Goal: Obtain resource: Obtain resource

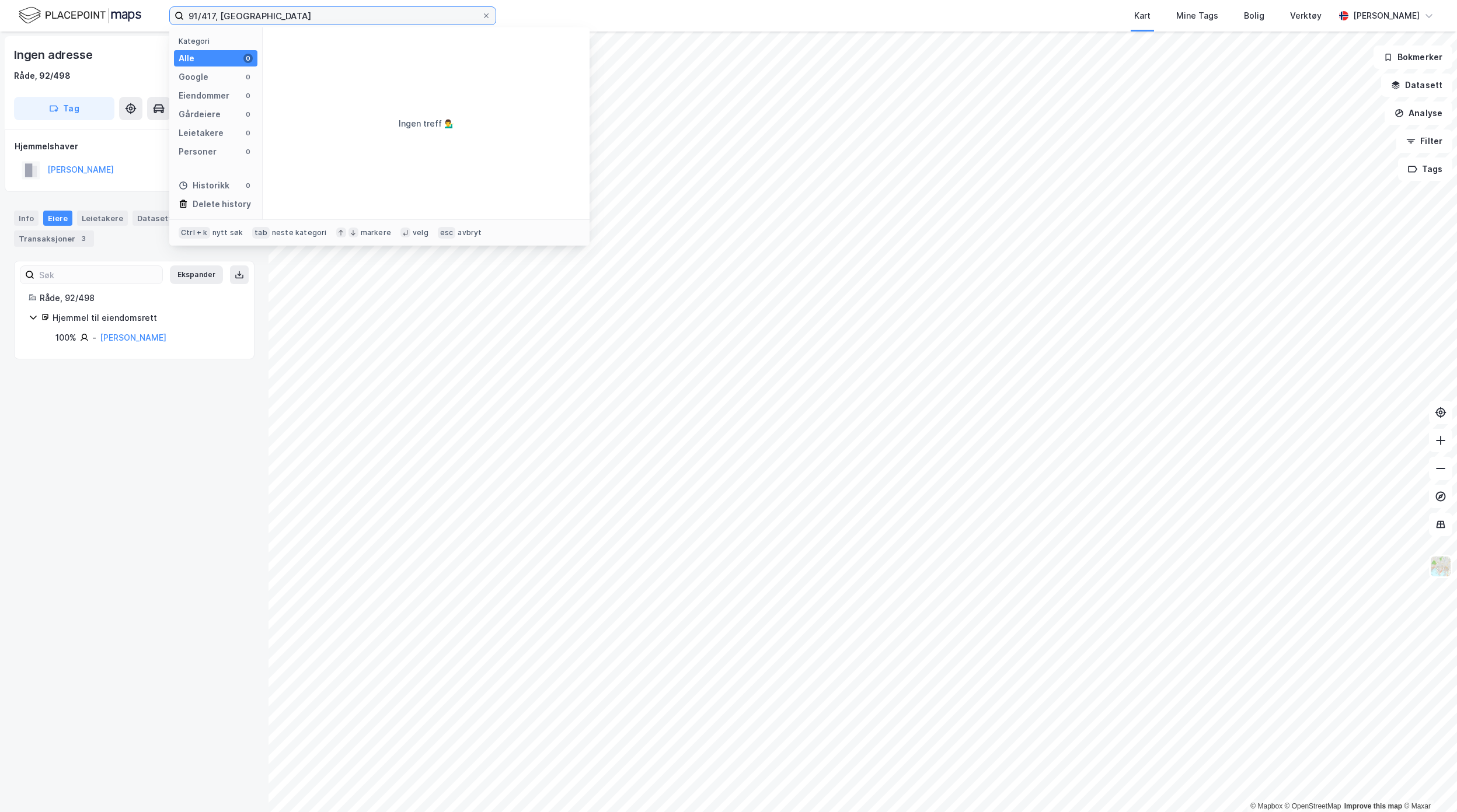
click at [416, 15] on input "91/417, [GEOGRAPHIC_DATA]" at bounding box center [333, 16] width 298 height 18
click at [335, 19] on input "91/417, [GEOGRAPHIC_DATA]" at bounding box center [333, 16] width 298 height 18
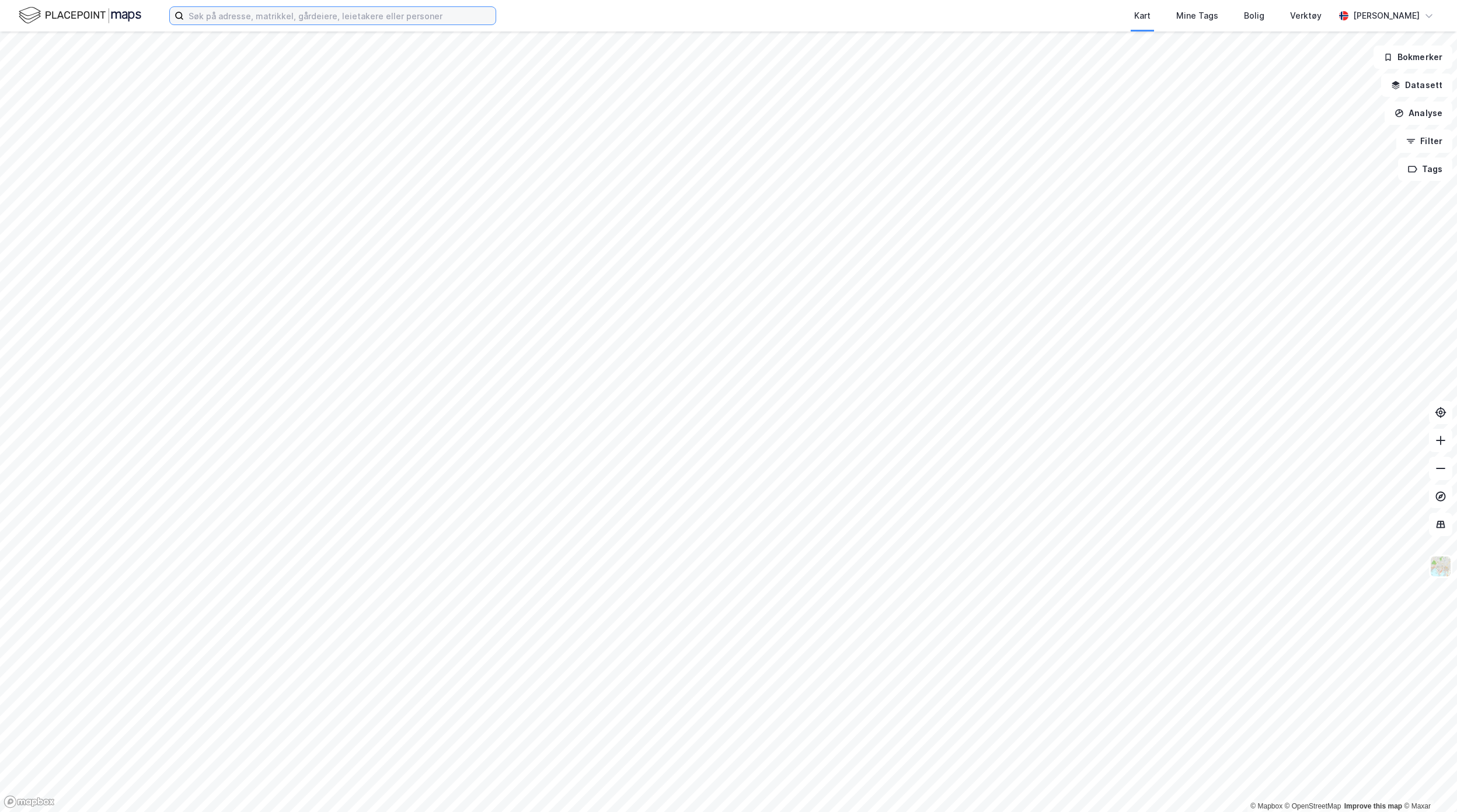
click at [278, 13] on input at bounding box center [340, 16] width 312 height 18
click at [1437, 568] on img at bounding box center [1440, 566] width 22 height 22
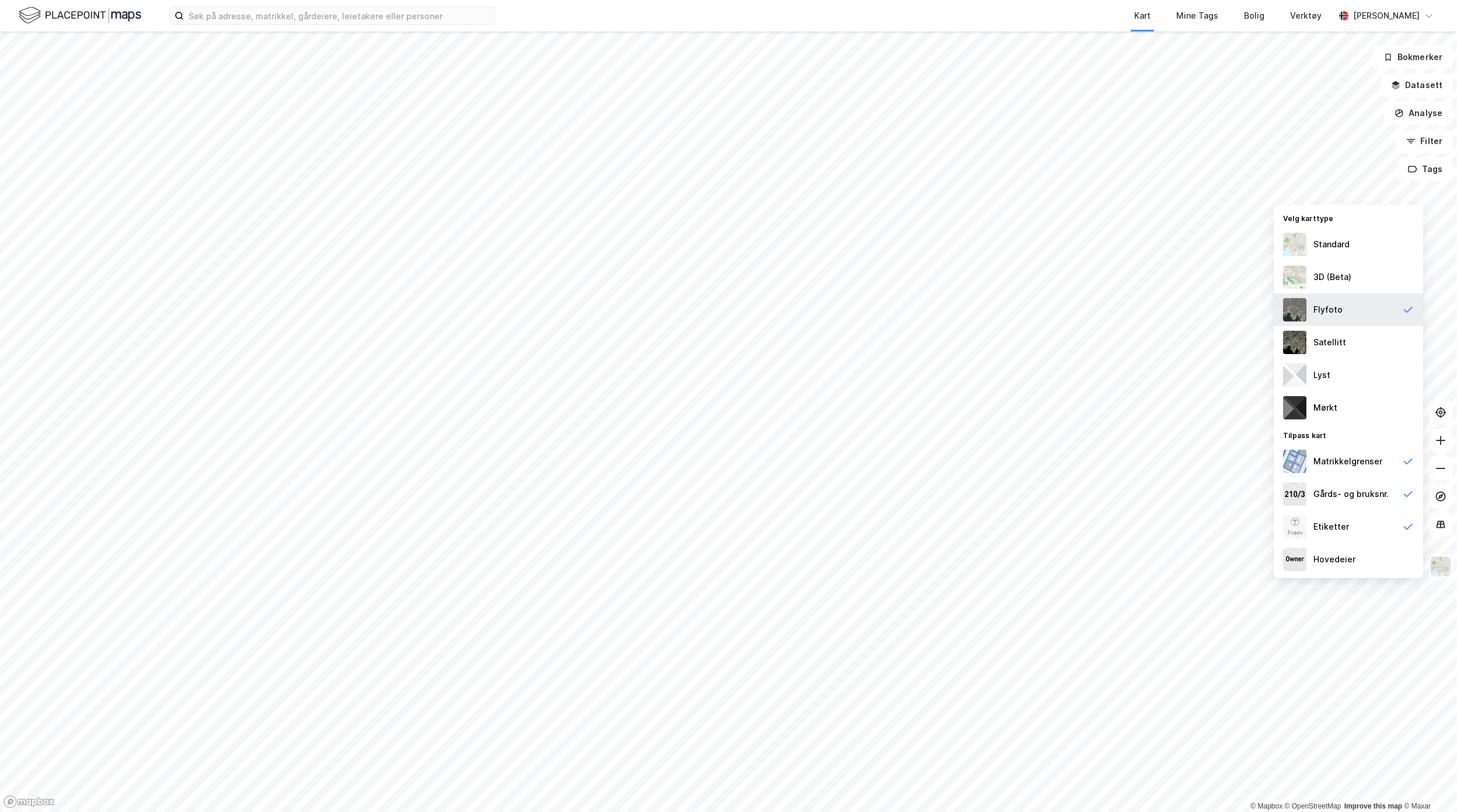
click at [1387, 313] on div "Flyfoto" at bounding box center [1348, 310] width 150 height 33
click at [1303, 315] on img at bounding box center [1294, 310] width 23 height 23
click at [1383, 495] on div "Gårds- og bruksnr." at bounding box center [1351, 494] width 75 height 14
click at [1408, 302] on div "Flyfoto" at bounding box center [1348, 310] width 150 height 33
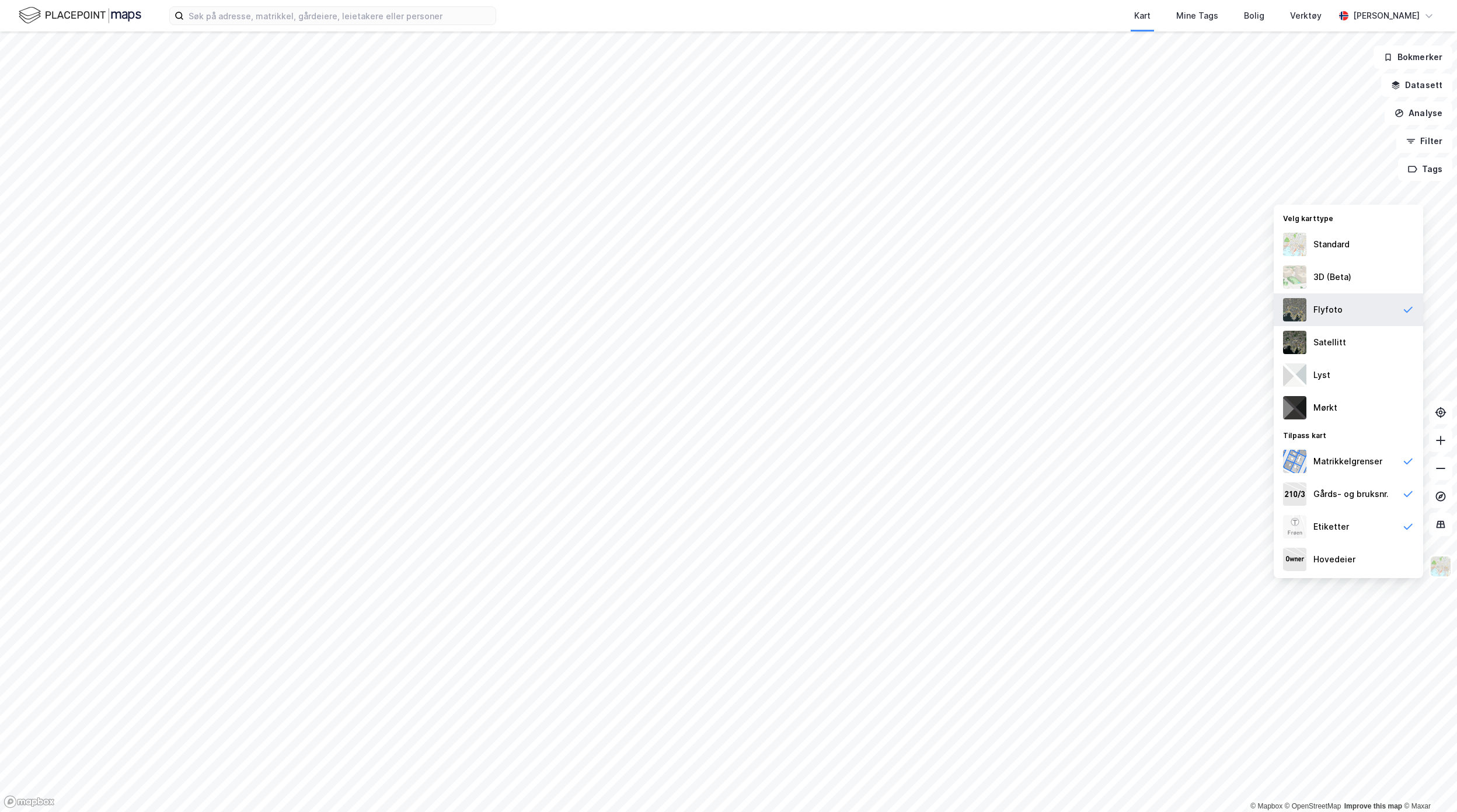
click at [1323, 306] on div "Flyfoto" at bounding box center [1328, 310] width 29 height 14
click at [1299, 306] on img at bounding box center [1294, 310] width 23 height 23
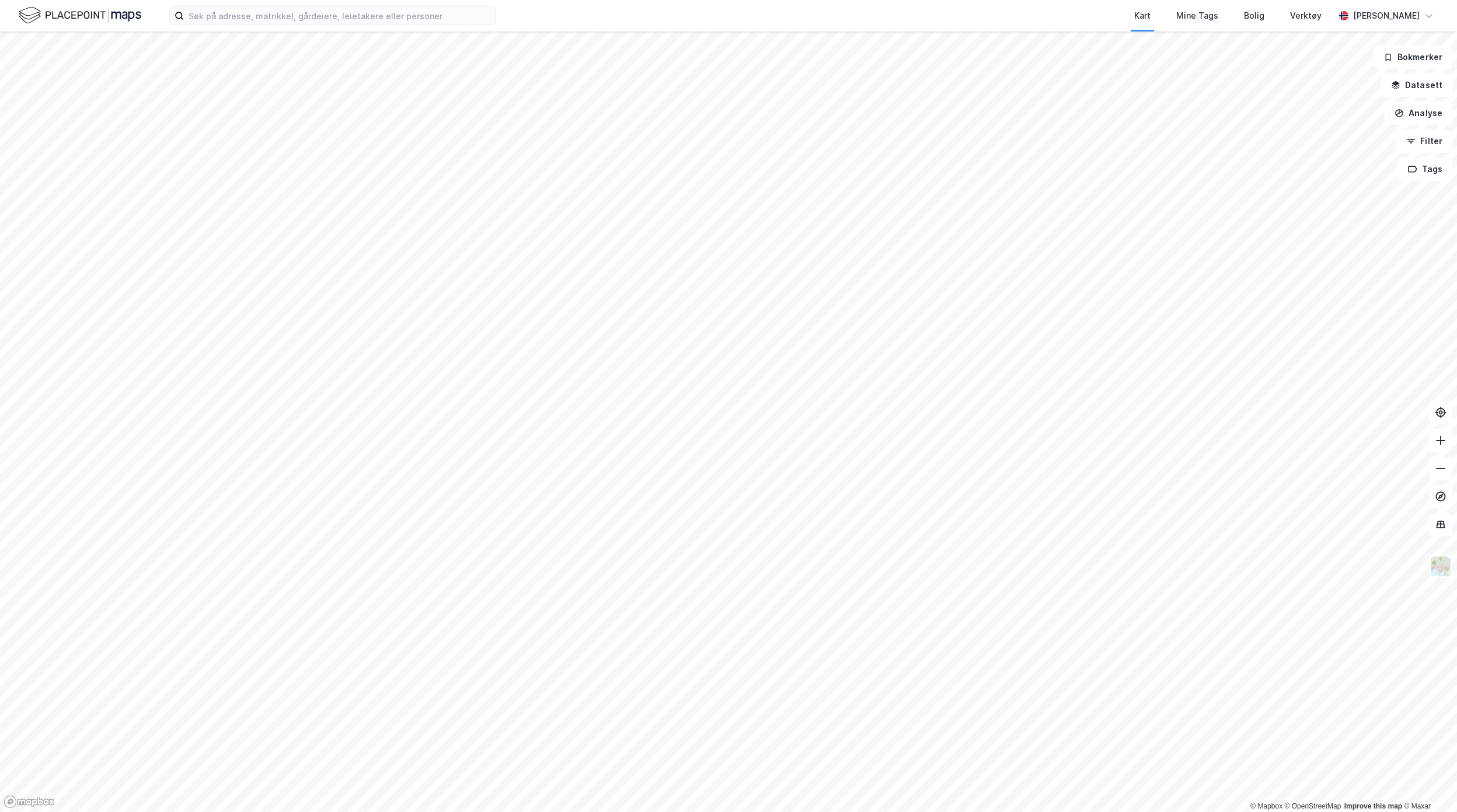
click at [423, 26] on div "Kart Mine Tags Bolig Verktøy Flutra Demaj" at bounding box center [728, 16] width 1457 height 31
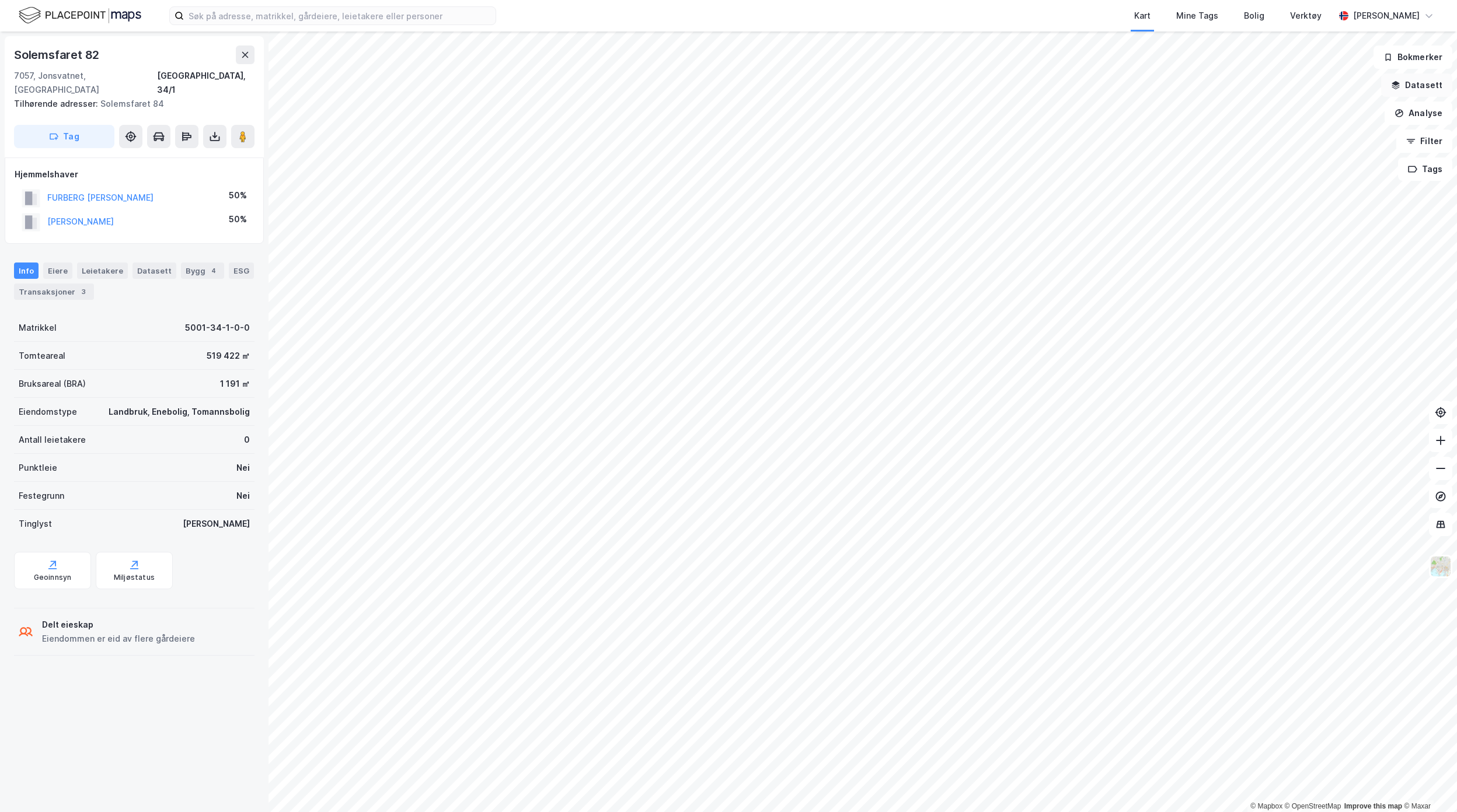
click at [1430, 87] on button "Datasett" at bounding box center [1416, 85] width 71 height 23
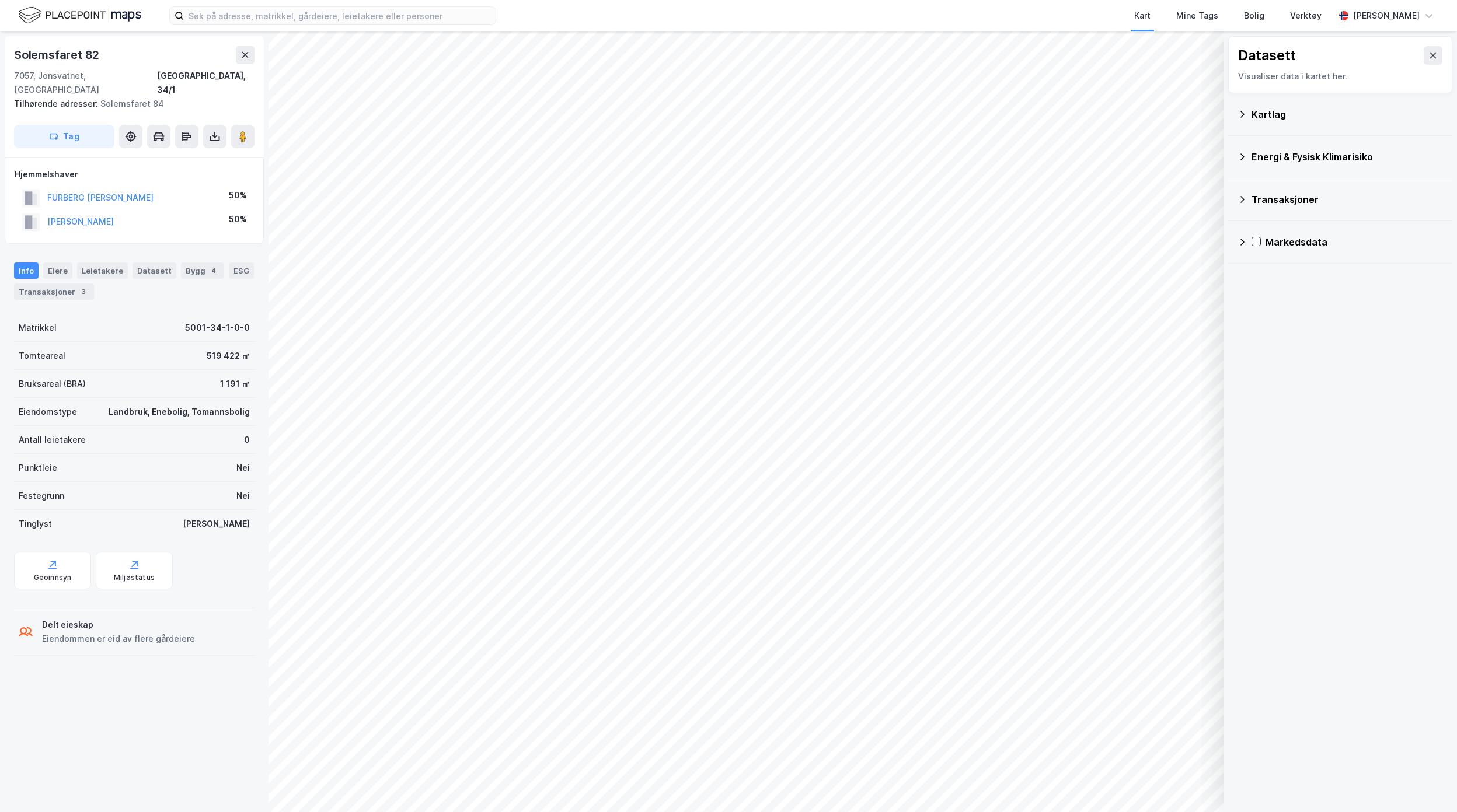
click at [1297, 111] on div "Kartlag" at bounding box center [1347, 114] width 192 height 14
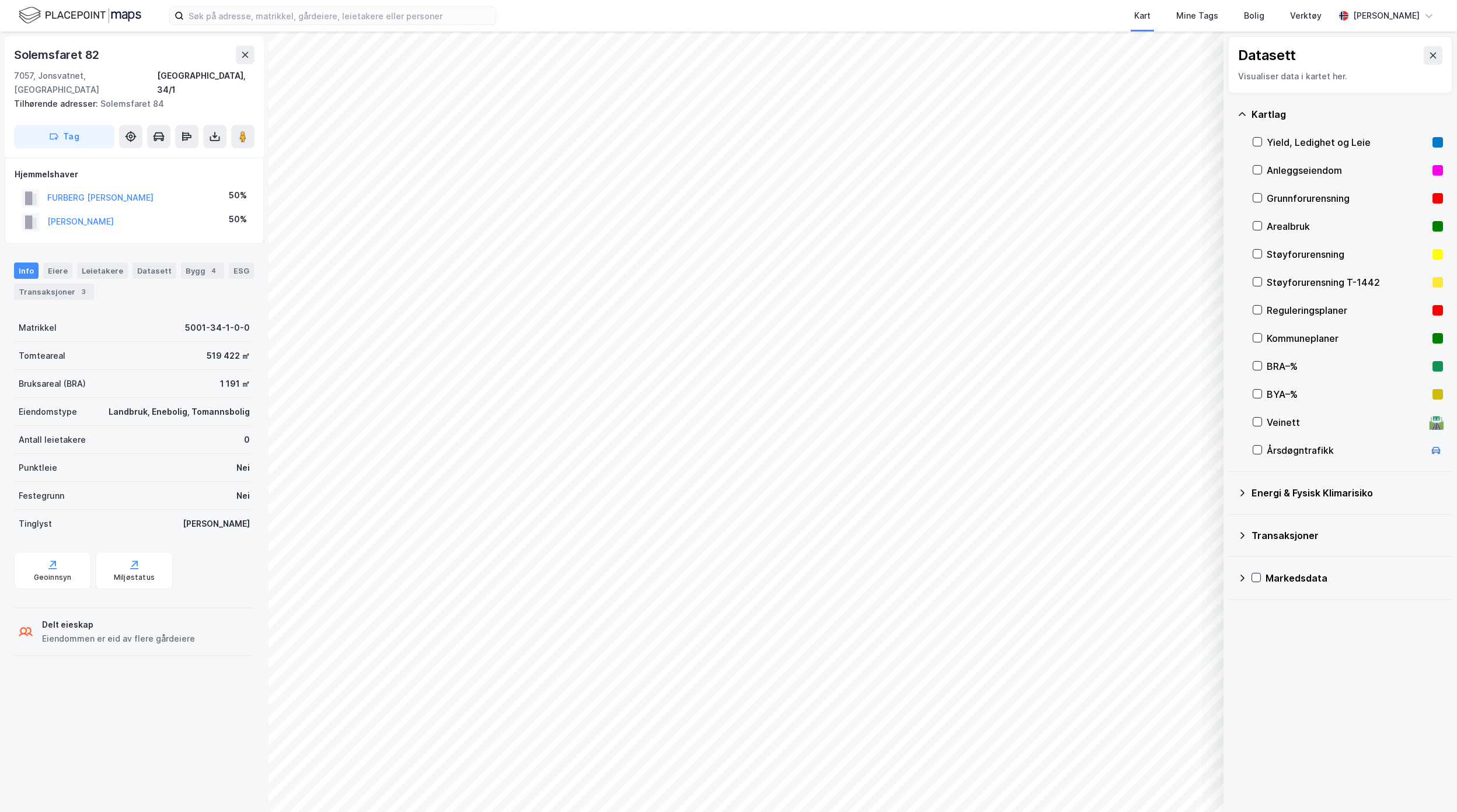
drag, startPoint x: 1419, startPoint y: 54, endPoint x: 1401, endPoint y: 89, distance: 39.4
click at [1429, 56] on icon at bounding box center [1433, 55] width 9 height 9
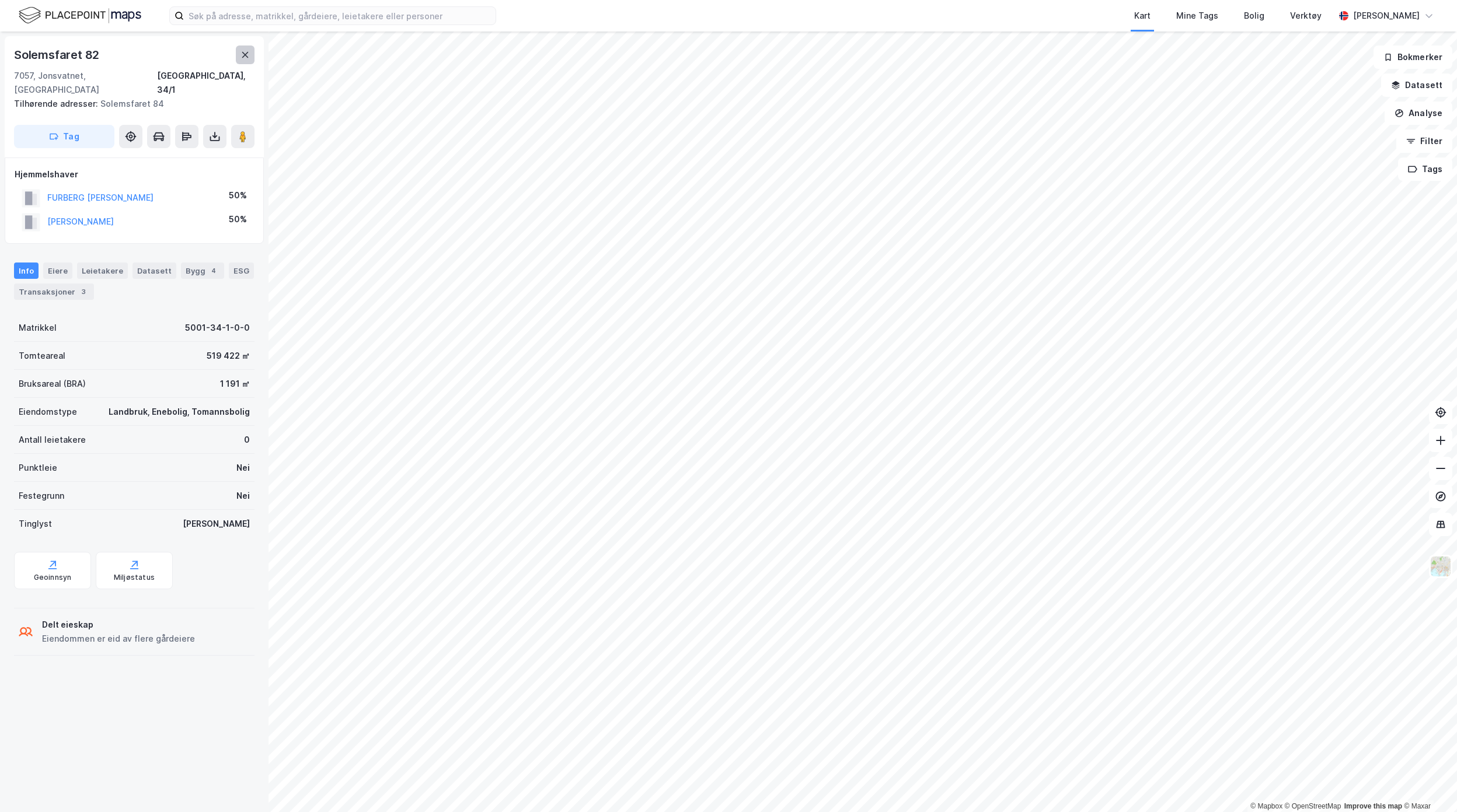
click at [246, 57] on icon at bounding box center [245, 55] width 9 height 9
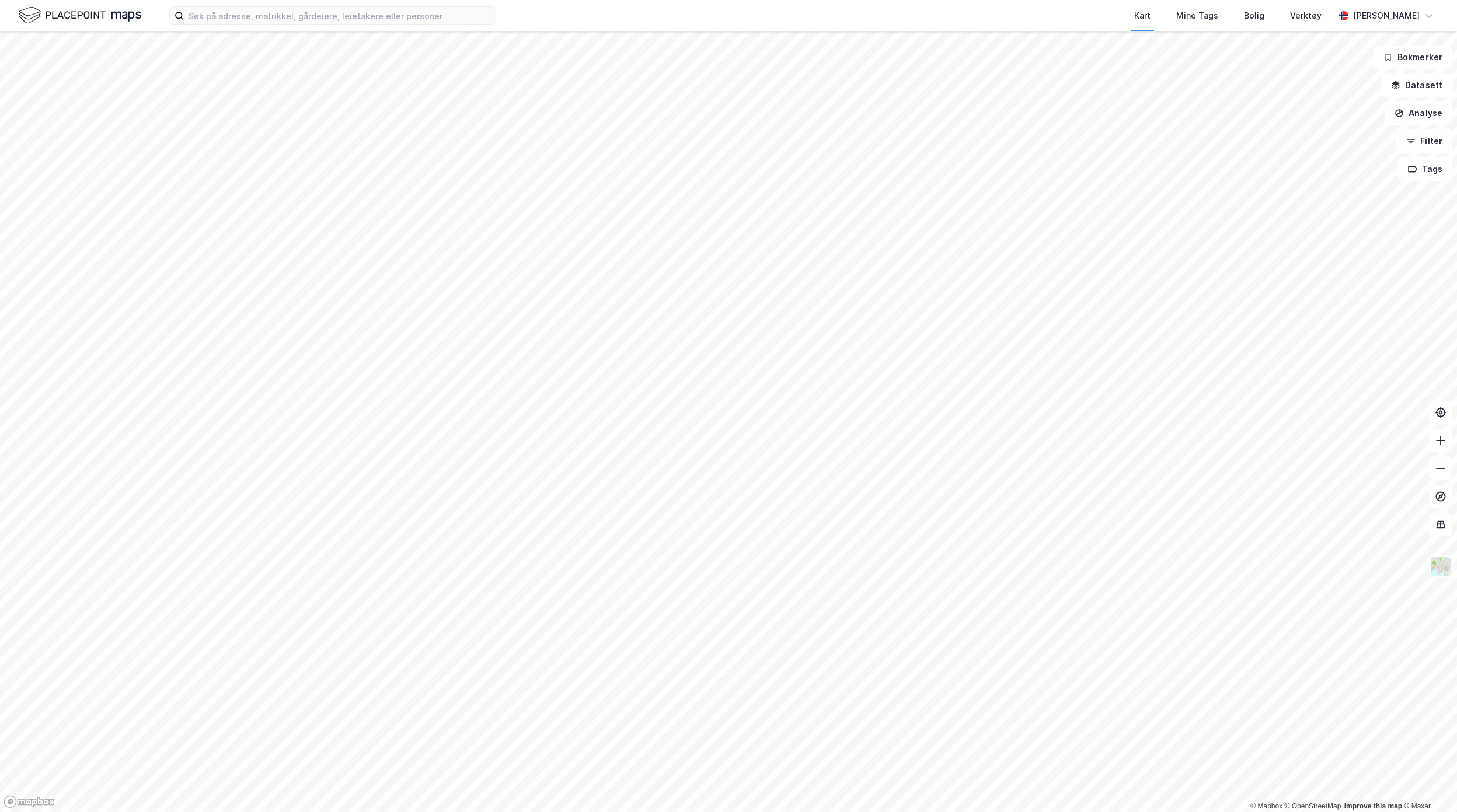
click at [1444, 570] on img at bounding box center [1440, 566] width 22 height 22
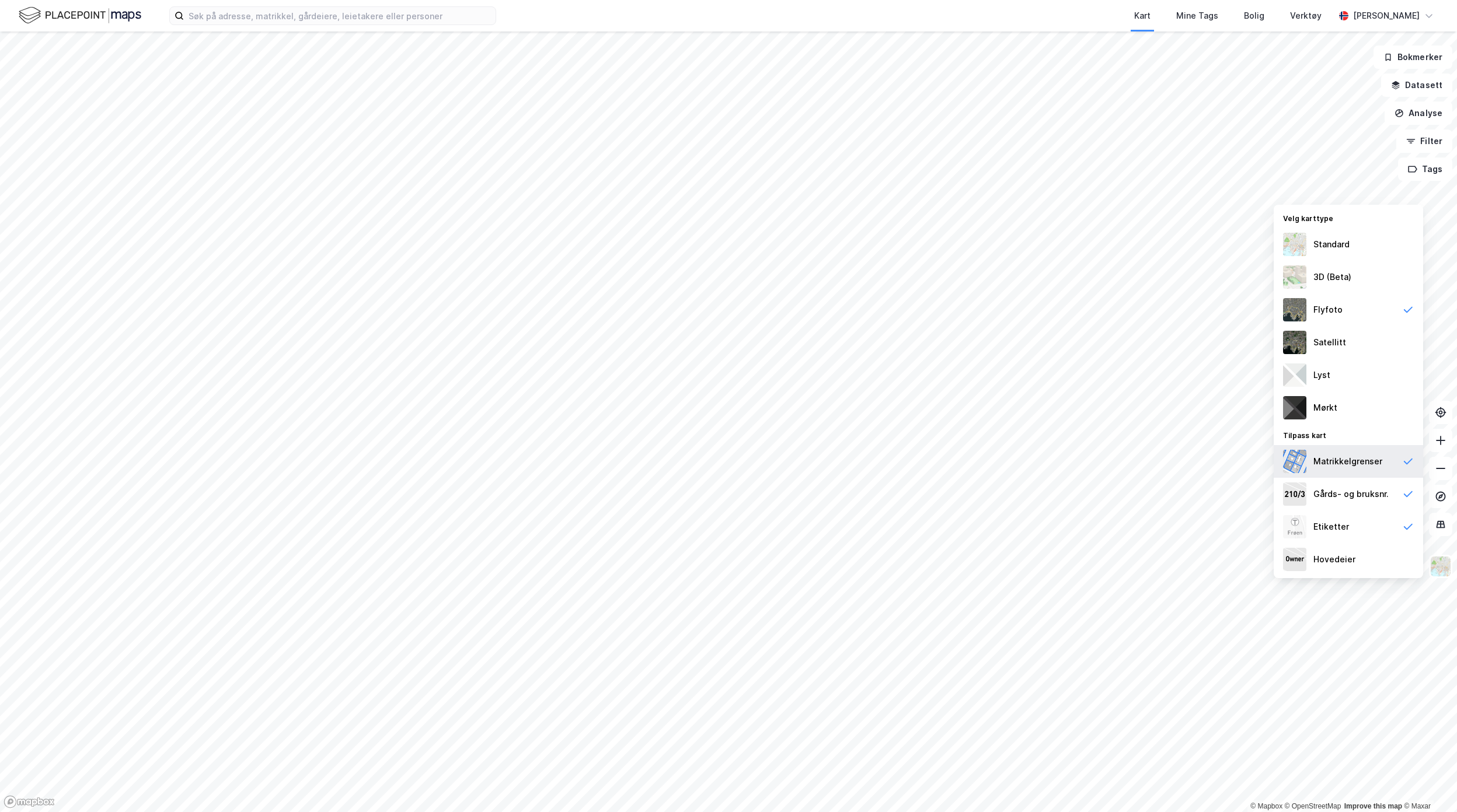
click at [1378, 467] on div "Matrikkelgrenser" at bounding box center [1348, 462] width 69 height 14
click at [1405, 313] on icon at bounding box center [1408, 310] width 12 height 12
click at [1373, 313] on div "Flyfoto" at bounding box center [1348, 310] width 150 height 33
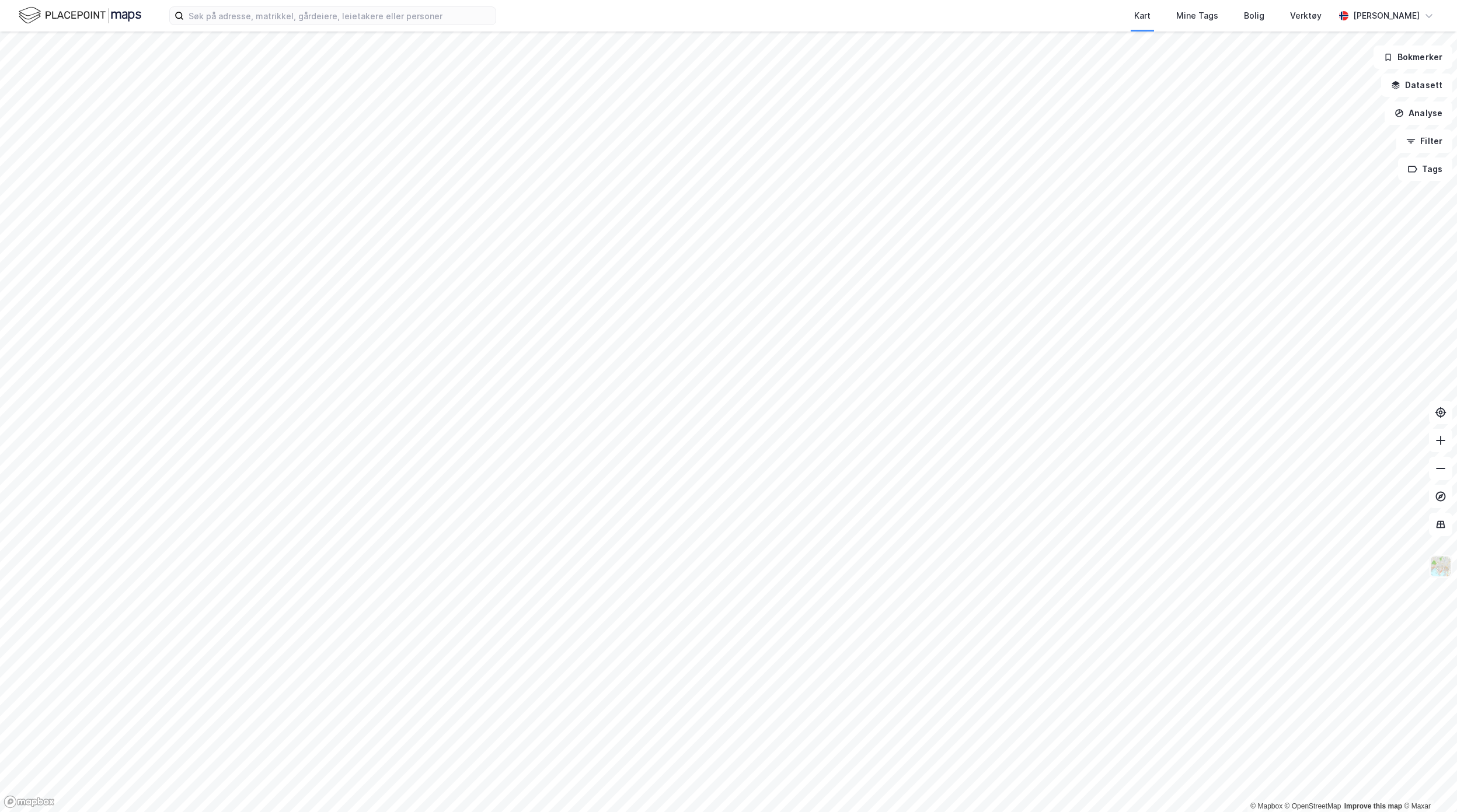
click at [1444, 566] on img at bounding box center [1440, 566] width 22 height 22
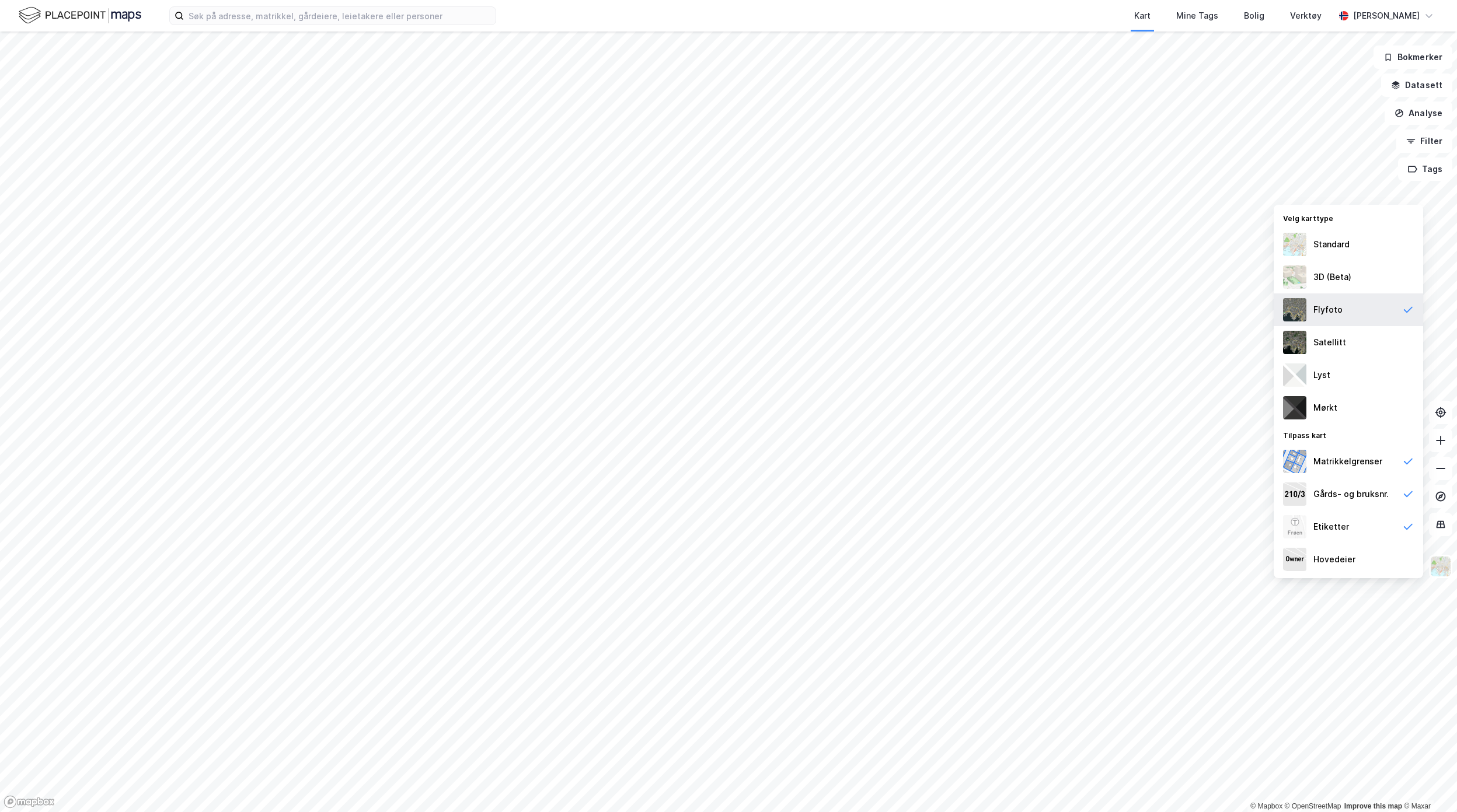
click at [1355, 311] on div "Flyfoto" at bounding box center [1348, 310] width 150 height 33
click at [1397, 311] on div "Flyfoto" at bounding box center [1348, 310] width 150 height 33
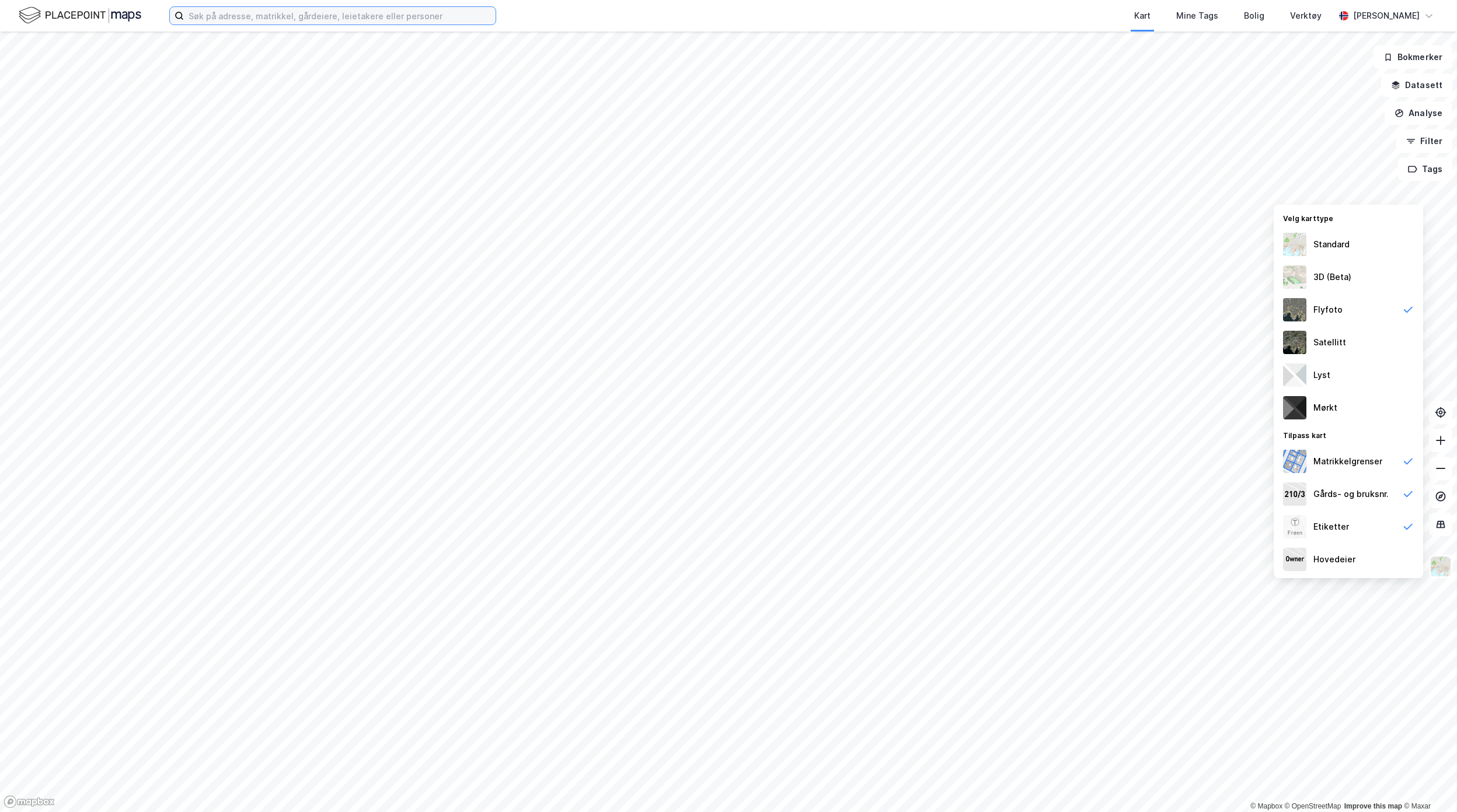
click at [332, 19] on input at bounding box center [340, 16] width 312 height 18
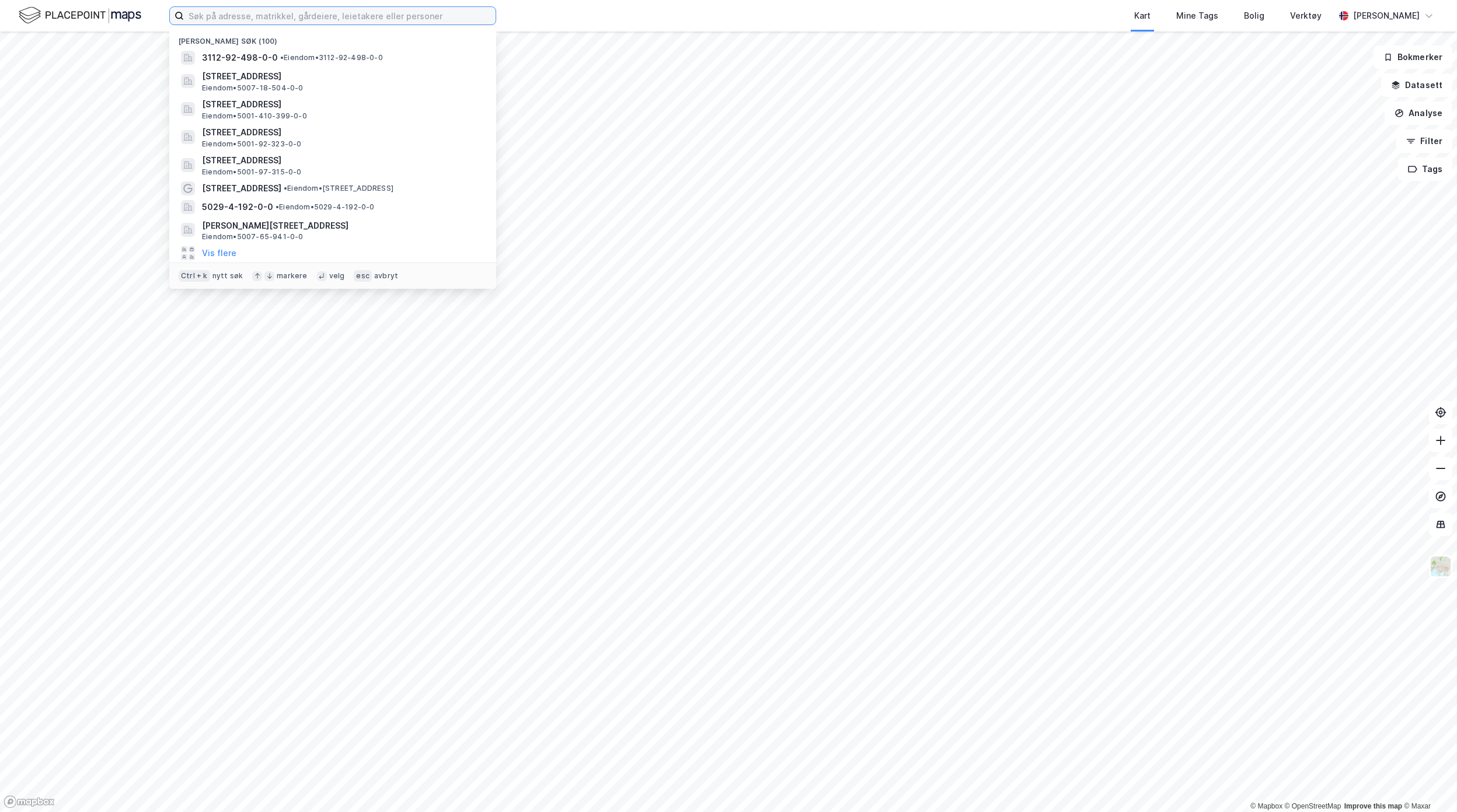
click at [204, 20] on input at bounding box center [340, 16] width 312 height 18
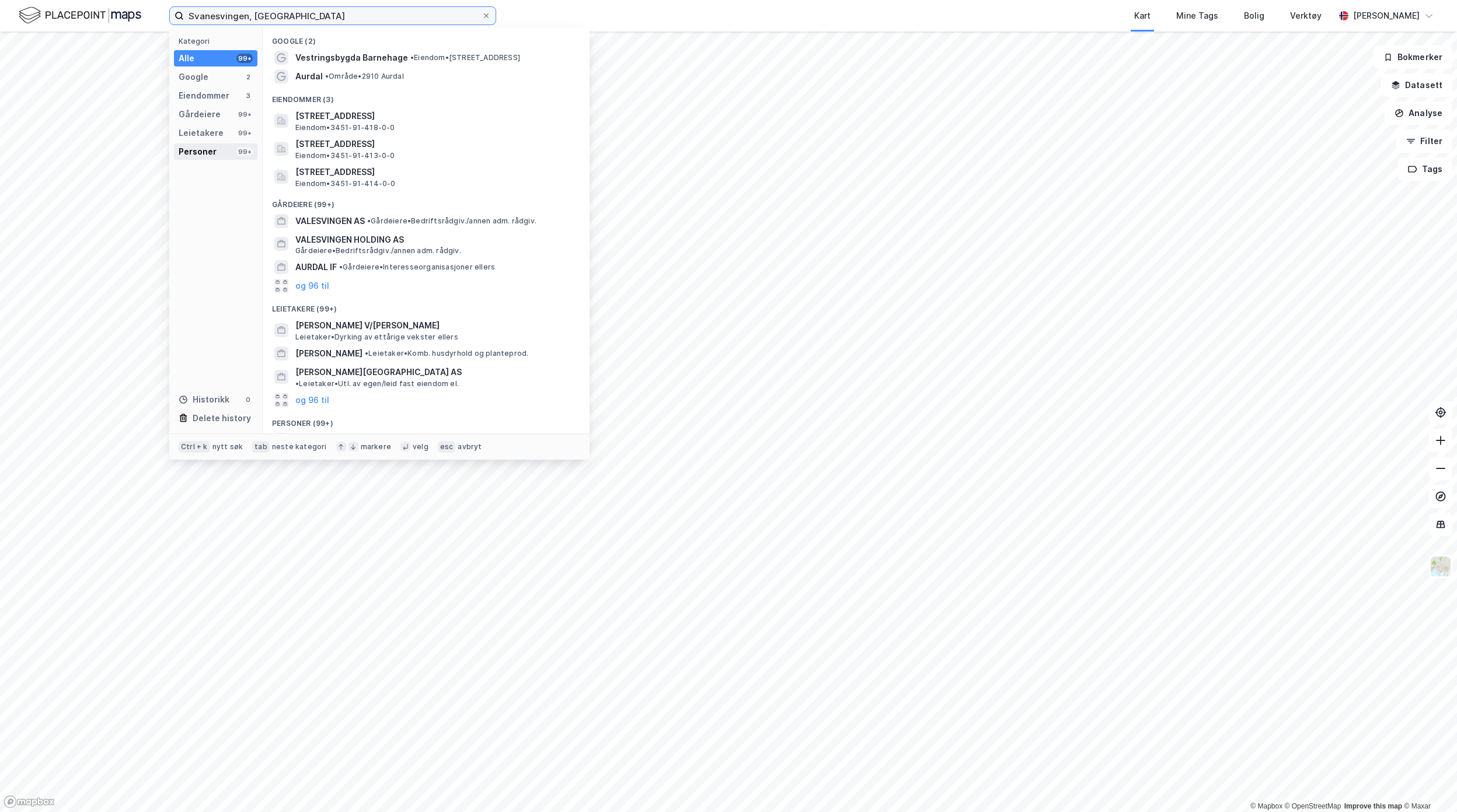
type input "Svanesvingen, aurdal"
click at [374, 75] on span "• Område • 2910 Aurdal" at bounding box center [364, 76] width 79 height 9
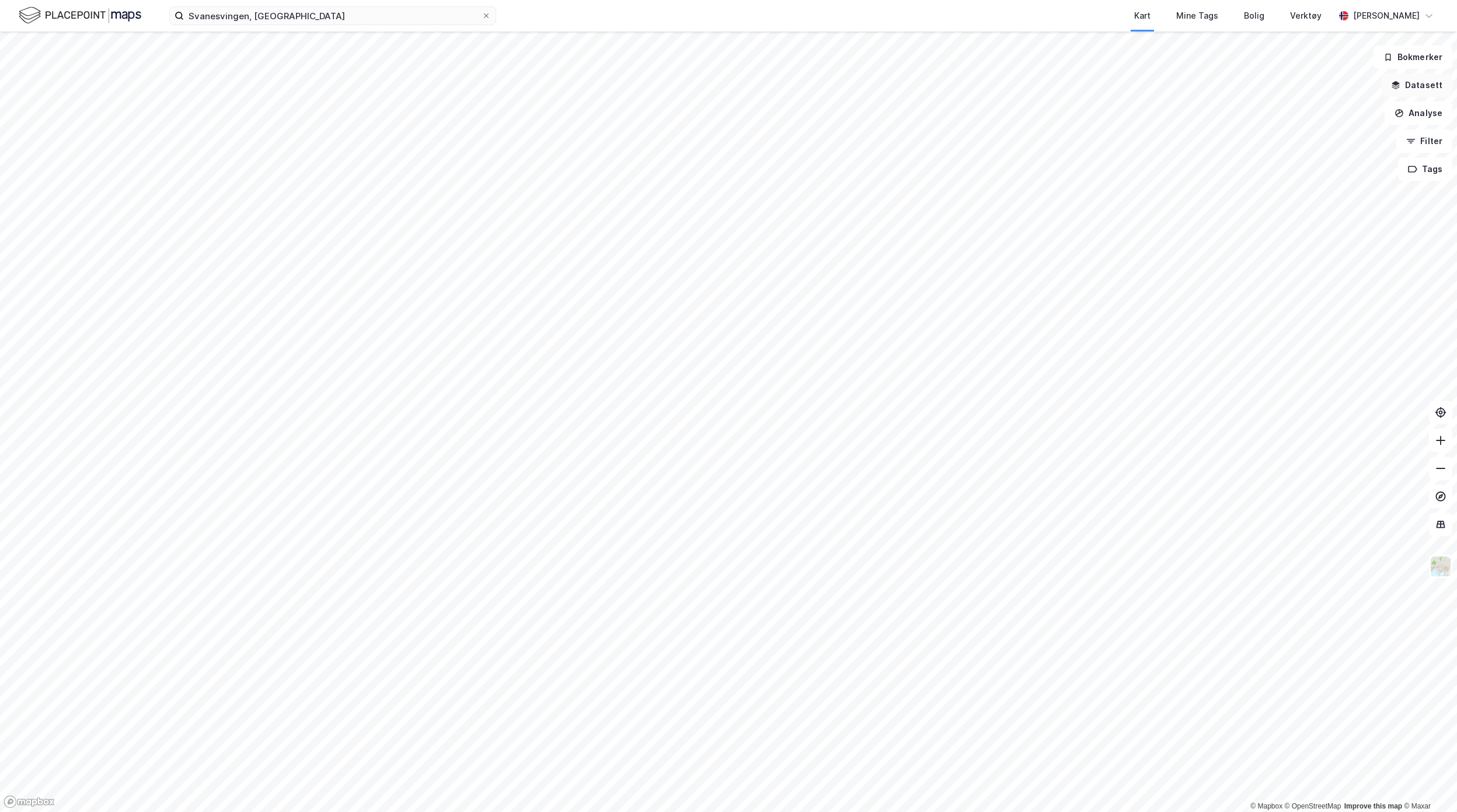
click at [1422, 80] on button "Datasett" at bounding box center [1416, 85] width 71 height 23
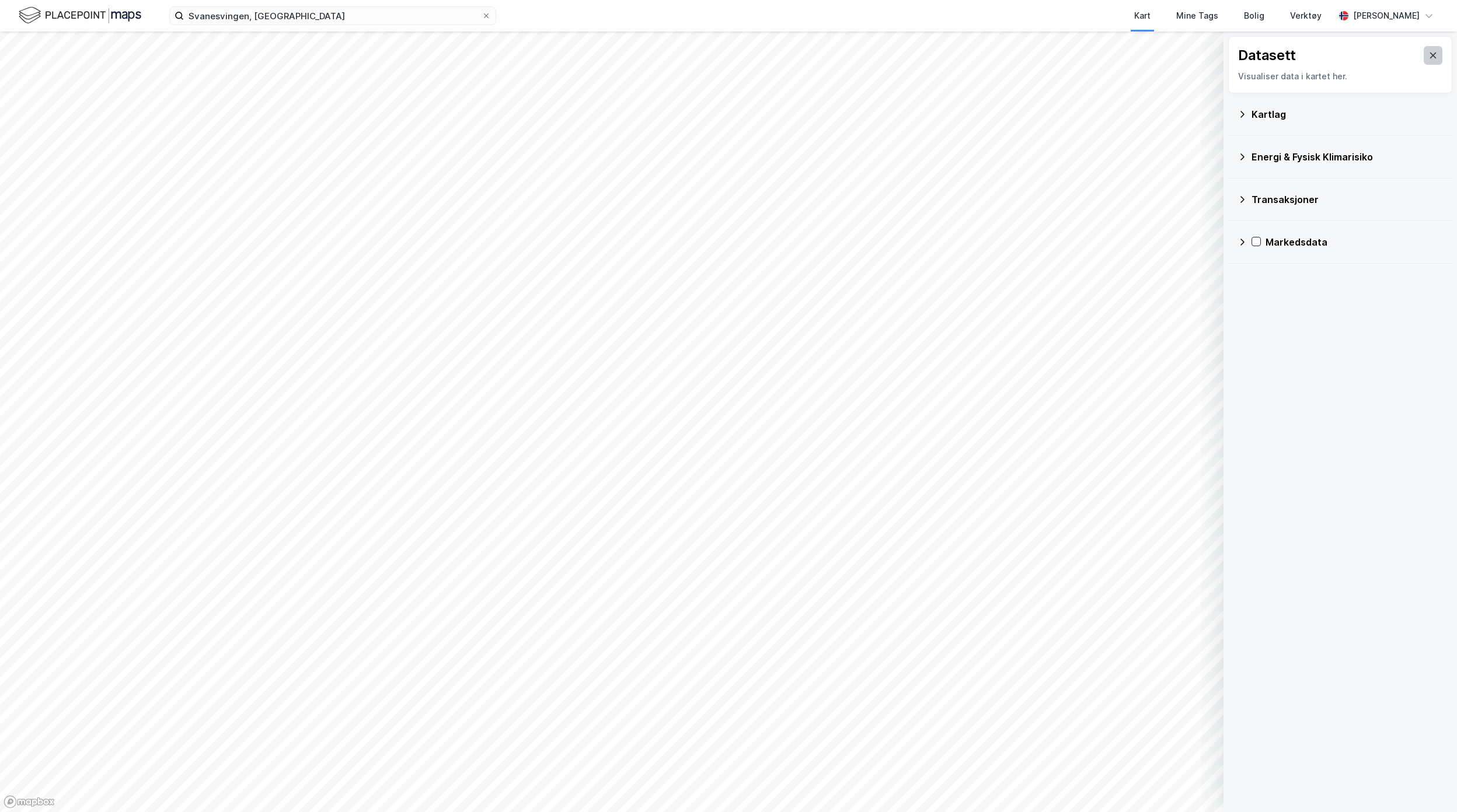
click at [1429, 60] on icon at bounding box center [1433, 55] width 9 height 9
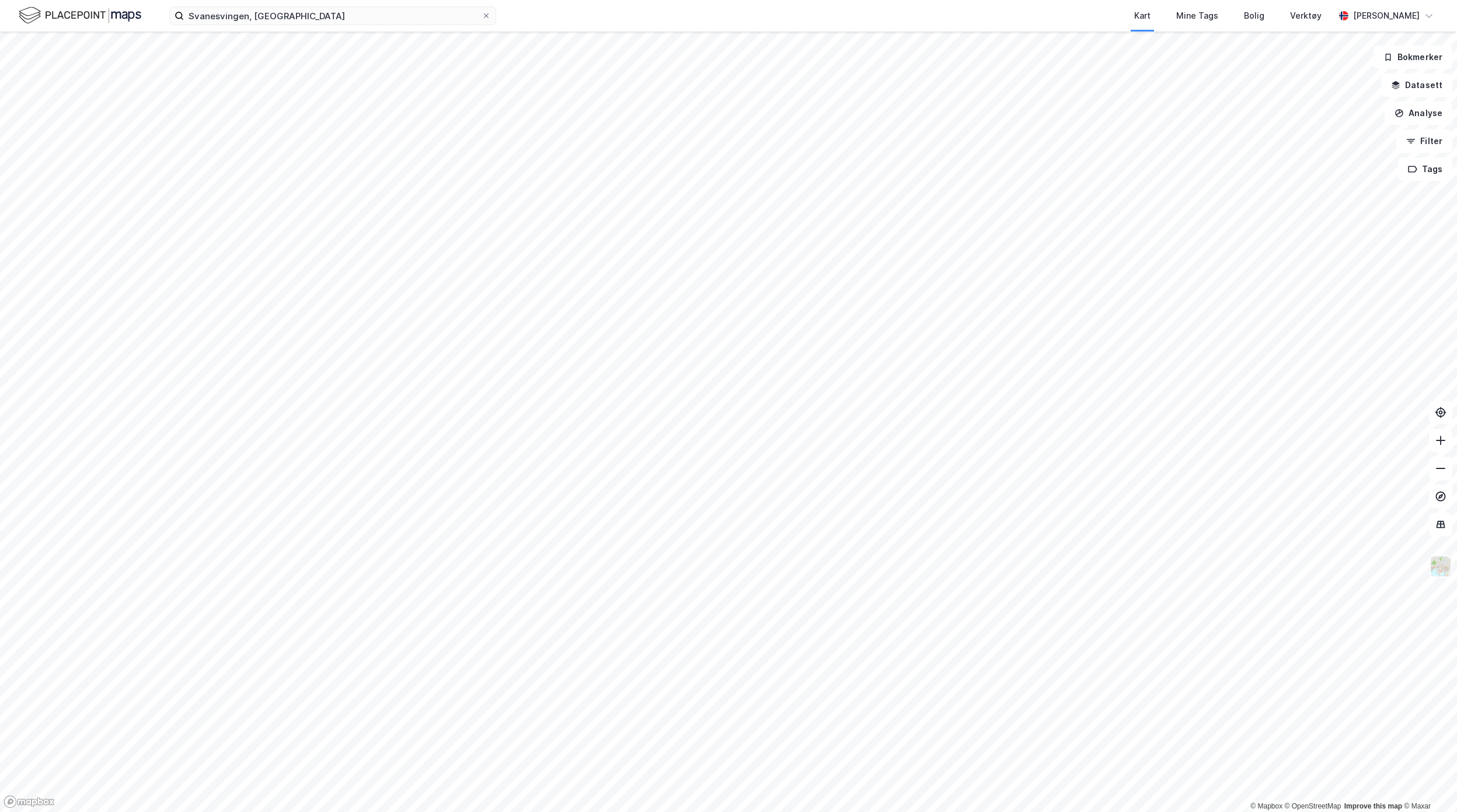
click at [1441, 572] on img at bounding box center [1440, 566] width 22 height 22
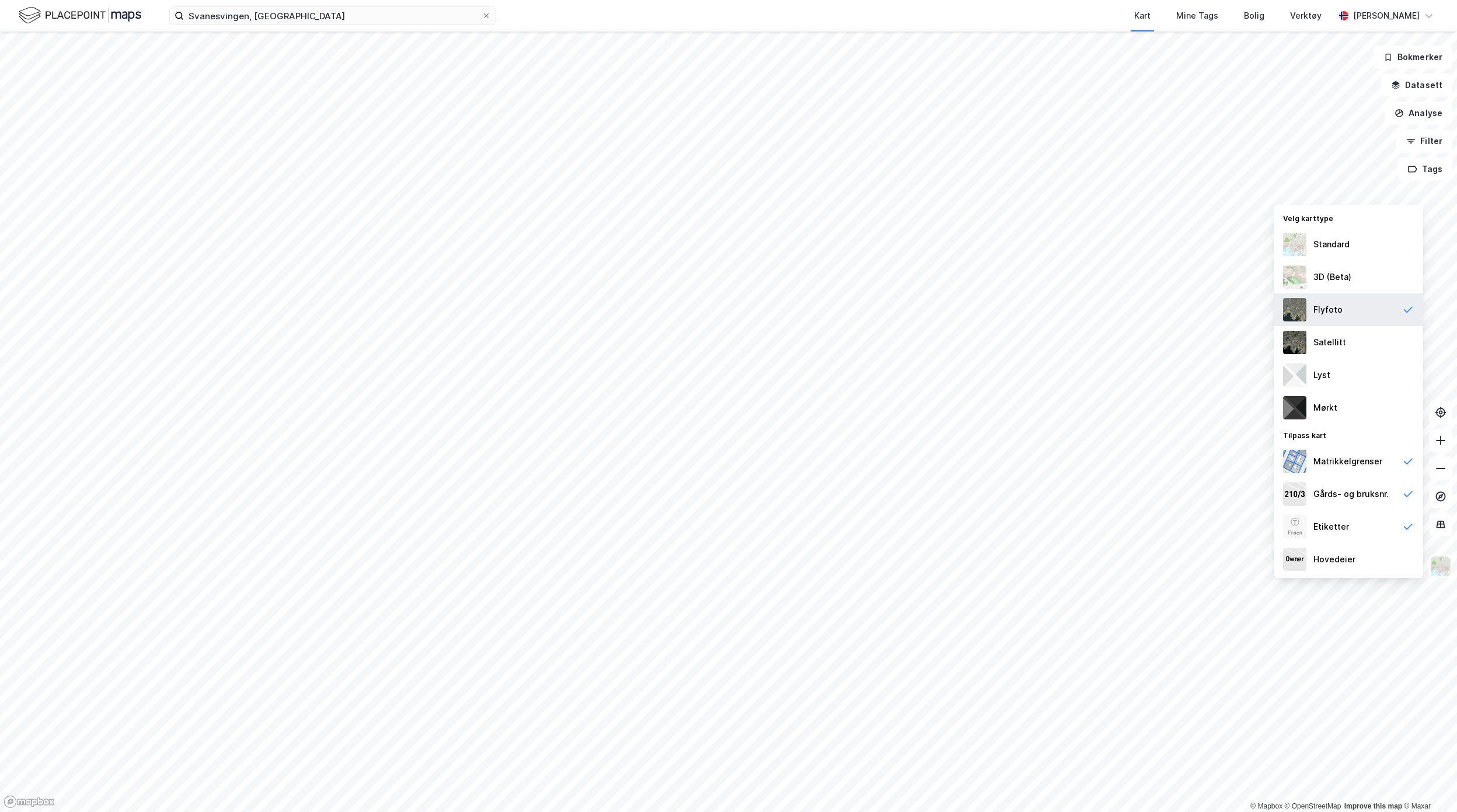
click at [1348, 314] on div "Flyfoto" at bounding box center [1348, 310] width 150 height 33
click at [1405, 310] on icon at bounding box center [1408, 310] width 12 height 12
click at [1379, 521] on div "Etiketter" at bounding box center [1348, 527] width 150 height 33
click at [1311, 308] on div "Flyfoto" at bounding box center [1348, 310] width 150 height 33
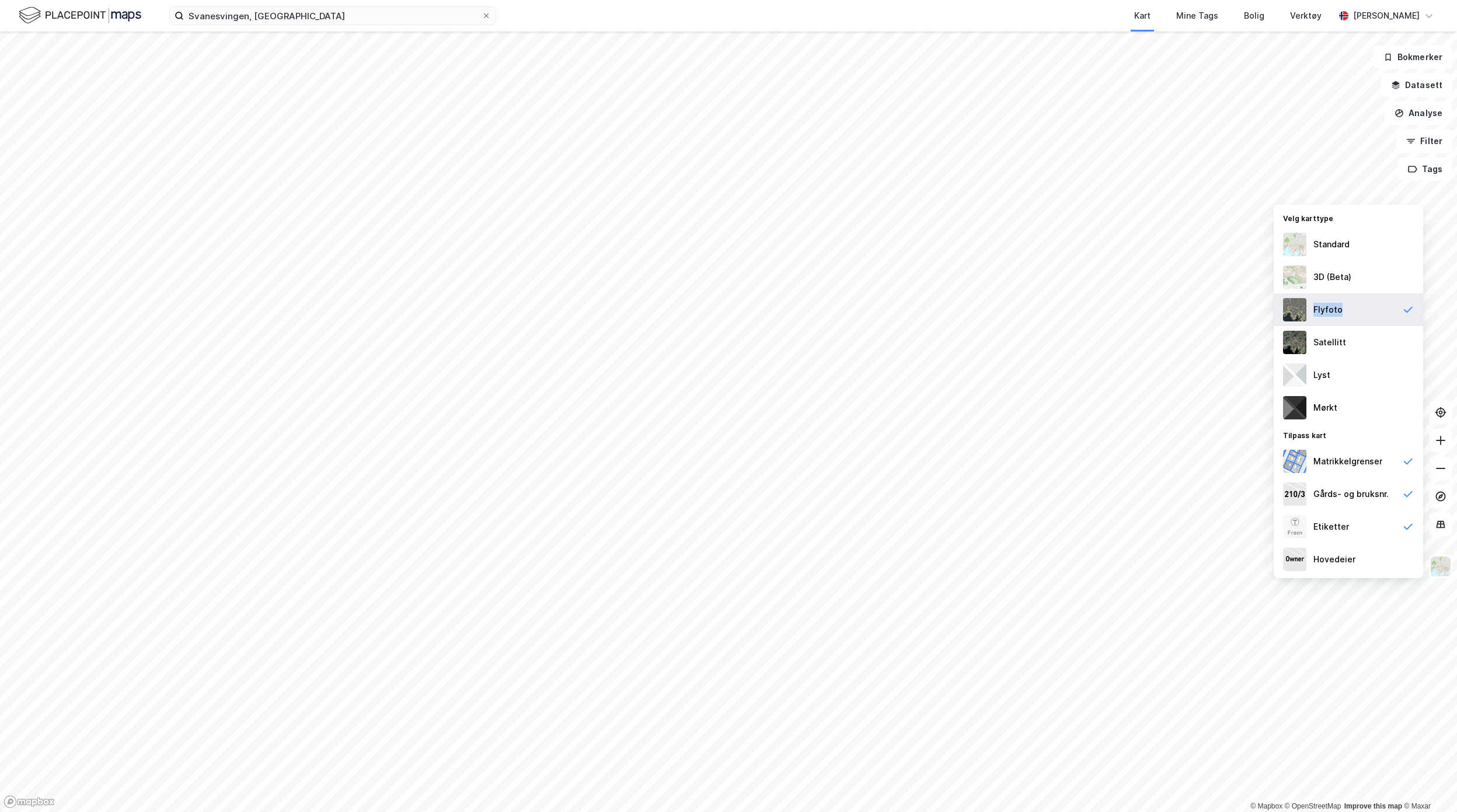
click at [1311, 308] on div "Flyfoto" at bounding box center [1348, 310] width 150 height 33
click at [1446, 570] on img at bounding box center [1440, 566] width 22 height 22
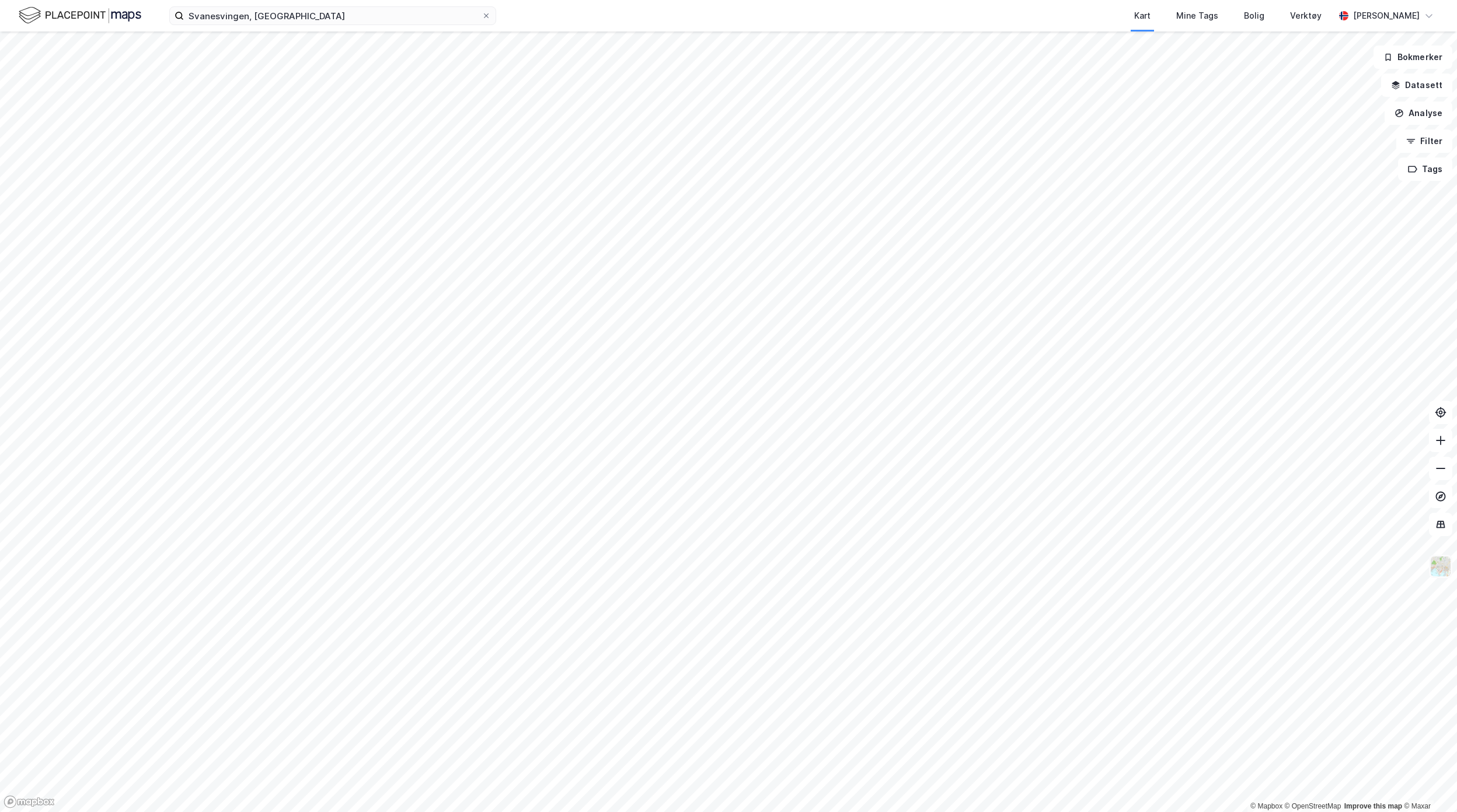
click at [1439, 565] on img at bounding box center [1440, 566] width 22 height 22
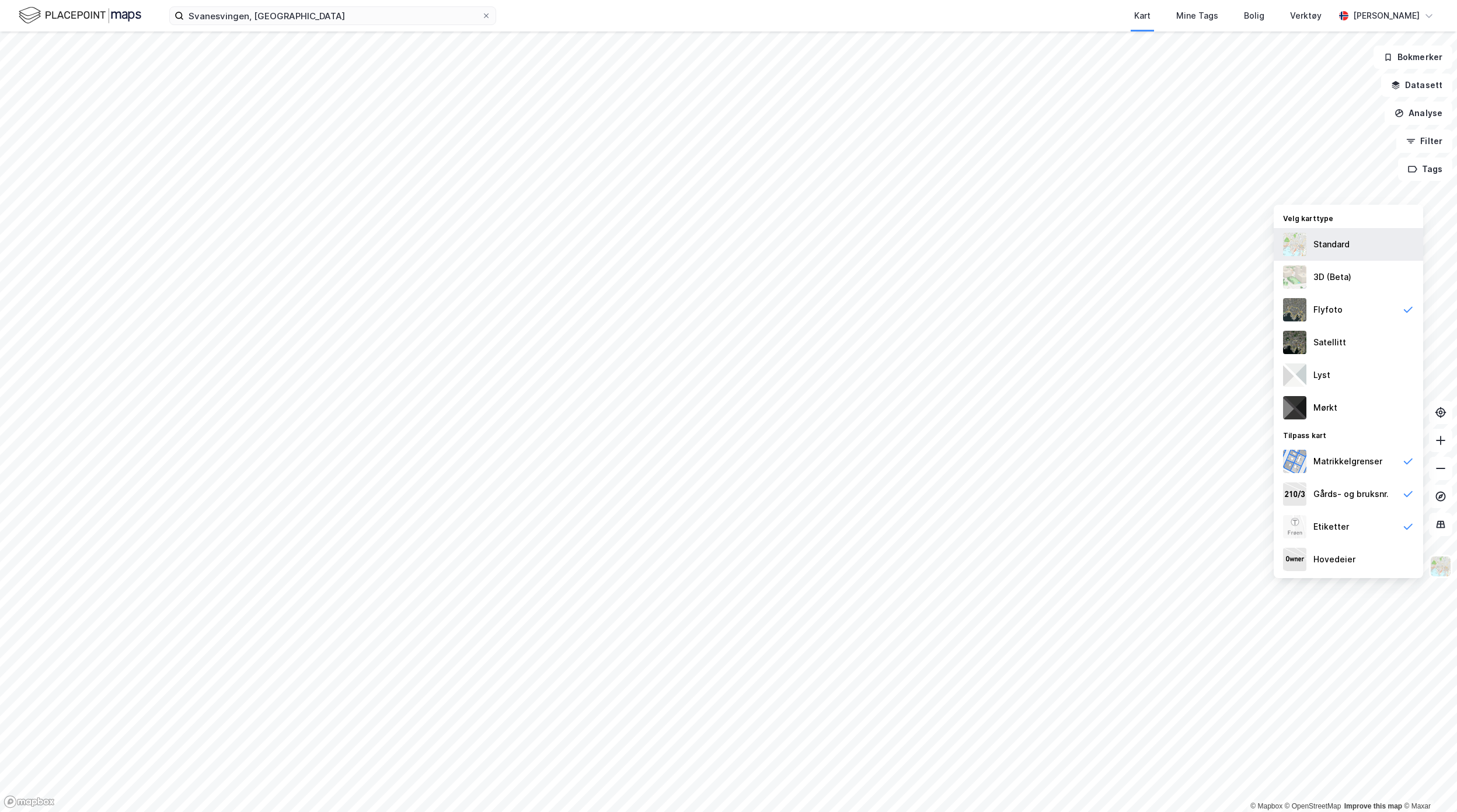
click at [1343, 243] on div "Standard" at bounding box center [1332, 244] width 36 height 14
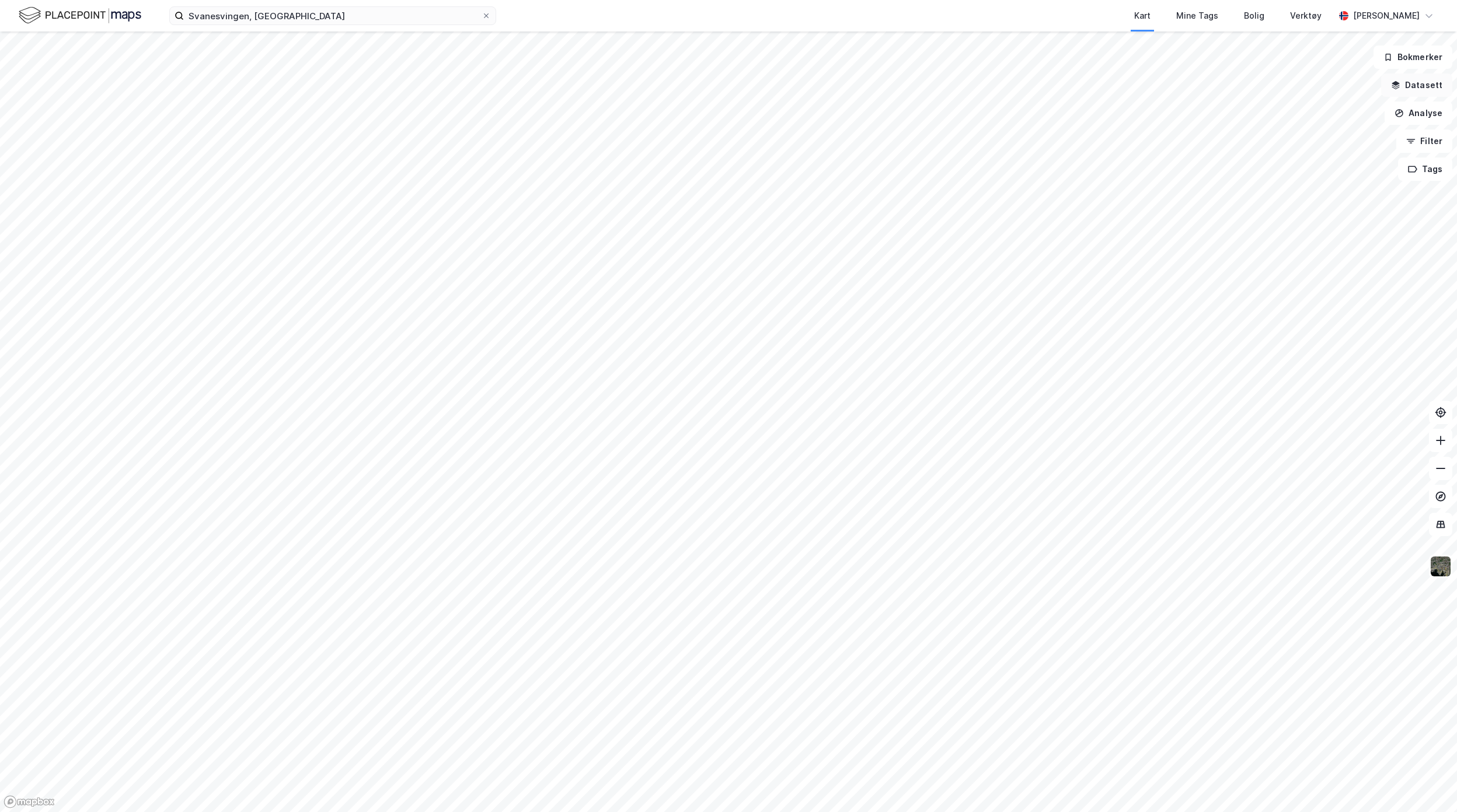
click at [1437, 89] on button "Datasett" at bounding box center [1416, 85] width 71 height 23
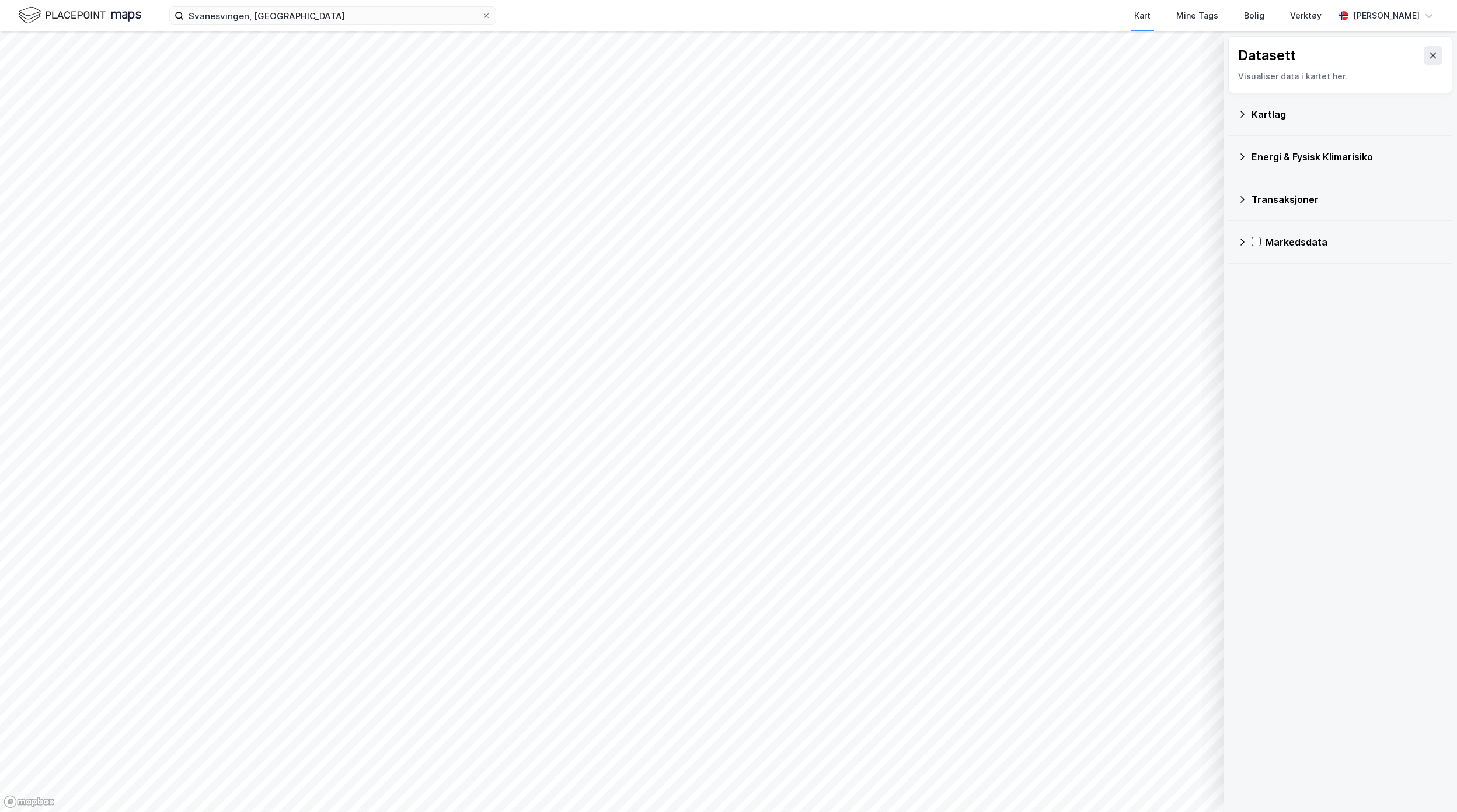
click at [1261, 119] on div "Kartlag" at bounding box center [1347, 114] width 192 height 14
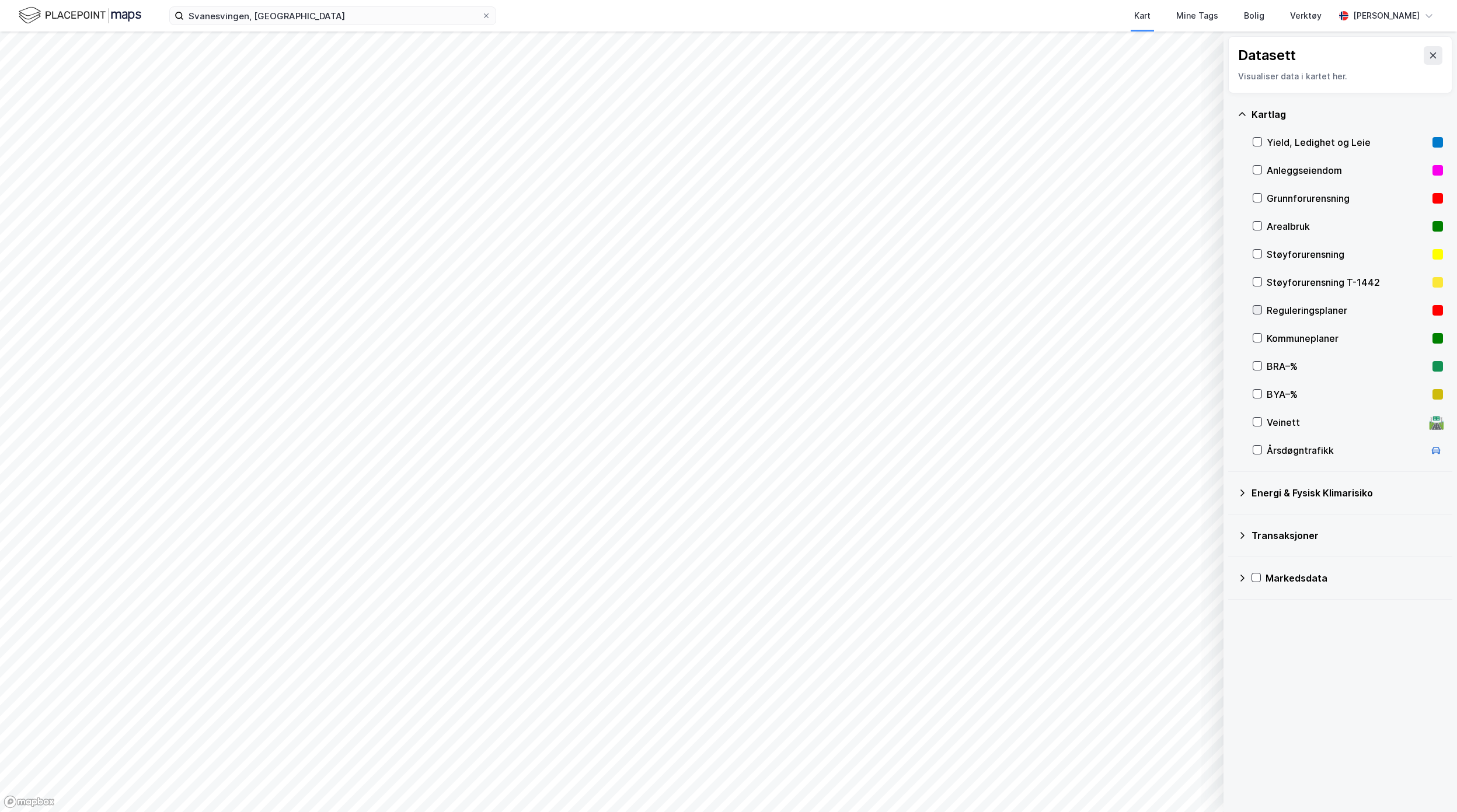
click at [1260, 308] on icon at bounding box center [1257, 310] width 8 height 8
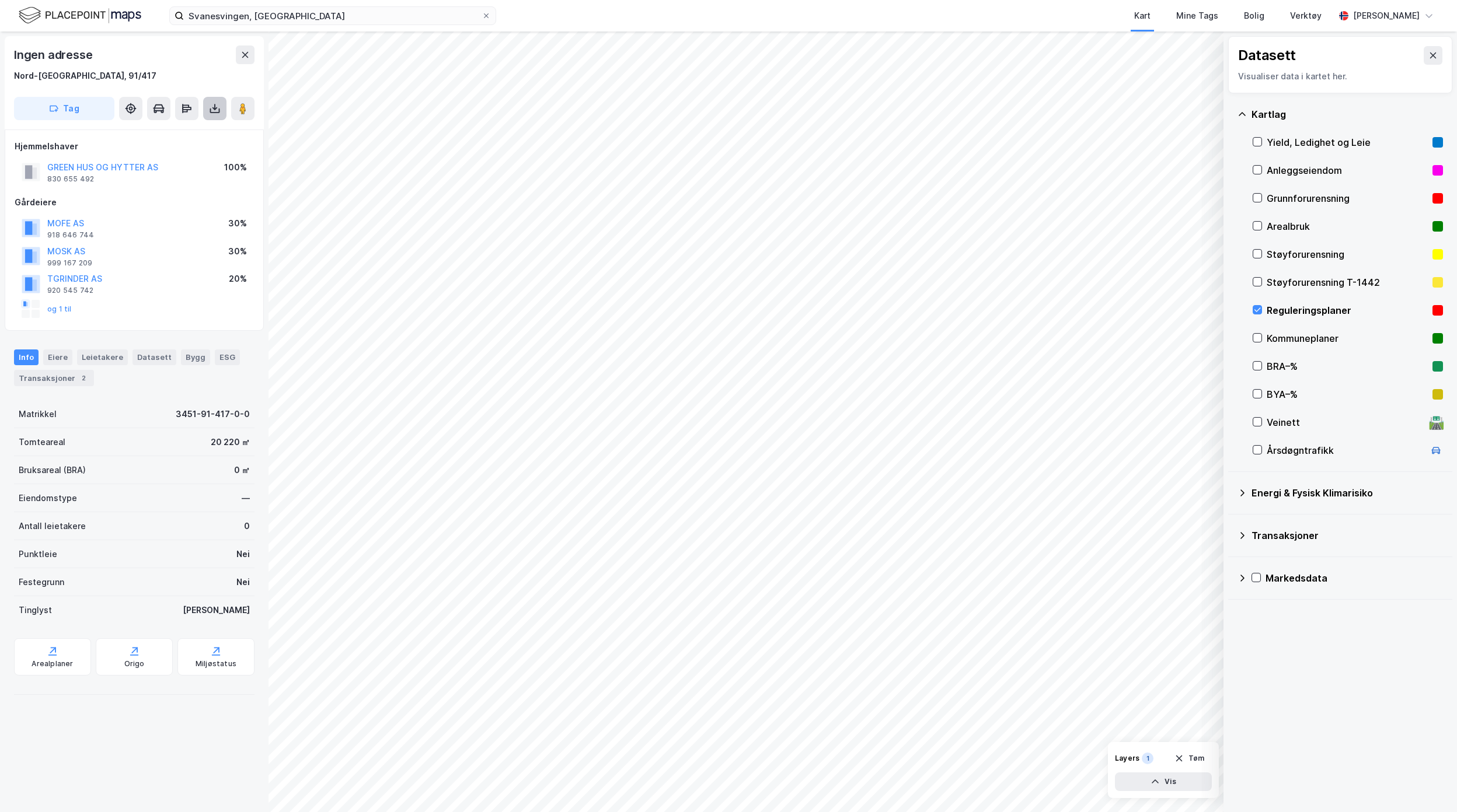
click at [209, 111] on icon at bounding box center [215, 109] width 12 height 12
click at [176, 136] on div "Last ned grunnbok" at bounding box center [157, 132] width 68 height 9
click at [69, 661] on div "Arealplaner" at bounding box center [52, 664] width 41 height 9
click at [45, 661] on div "Arealplaner" at bounding box center [52, 664] width 41 height 9
